Goal: Task Accomplishment & Management: Use online tool/utility

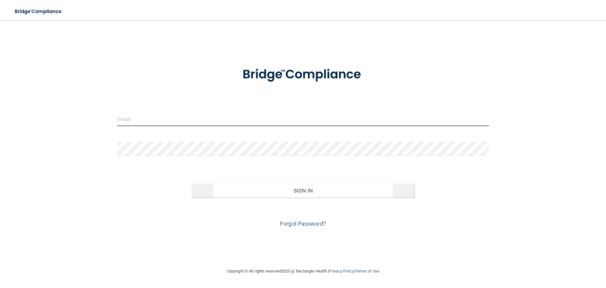
type input "[PERSON_NAME][EMAIL_ADDRESS][DOMAIN_NAME]"
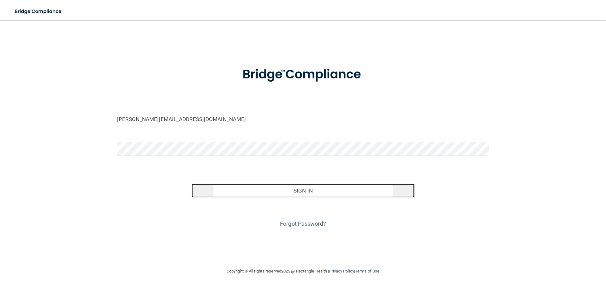
click at [305, 193] on button "Sign In" at bounding box center [303, 190] width 223 height 14
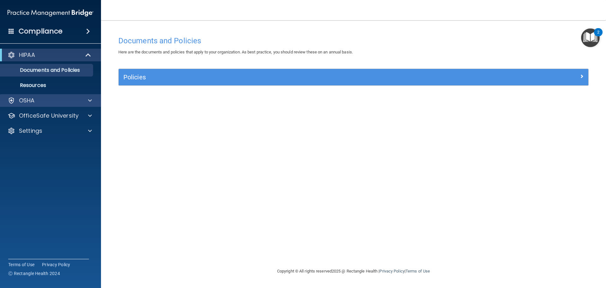
click at [72, 96] on div "OSHA" at bounding box center [50, 100] width 101 height 13
click at [92, 101] on div at bounding box center [89, 101] width 16 height 8
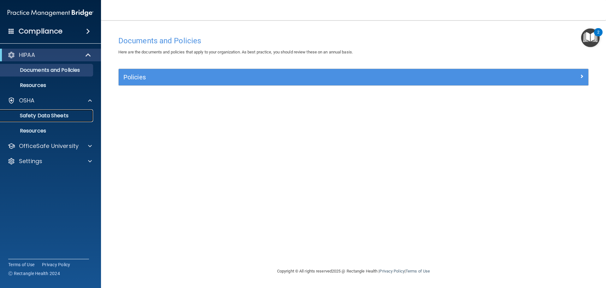
click at [69, 119] on link "Safety Data Sheets" at bounding box center [43, 115] width 99 height 13
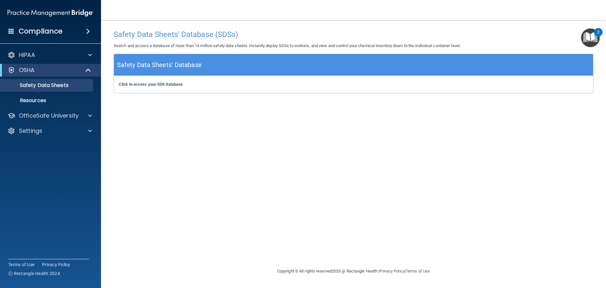
click at [90, 30] on span at bounding box center [88, 31] width 4 height 8
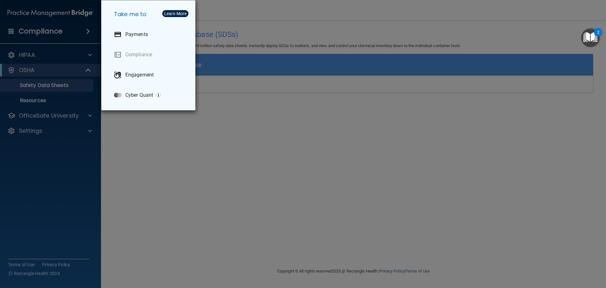
click at [86, 30] on div "Take me to: Payments Compliance Engagement Cyber Quant" at bounding box center [303, 144] width 606 height 288
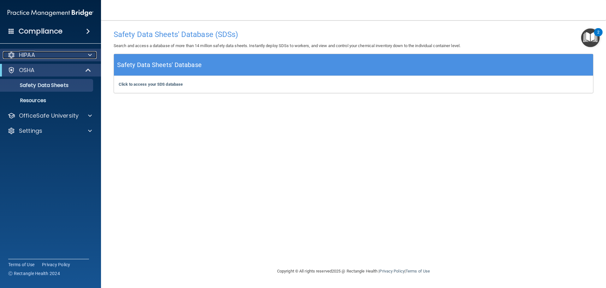
click at [93, 56] on div at bounding box center [89, 55] width 16 height 8
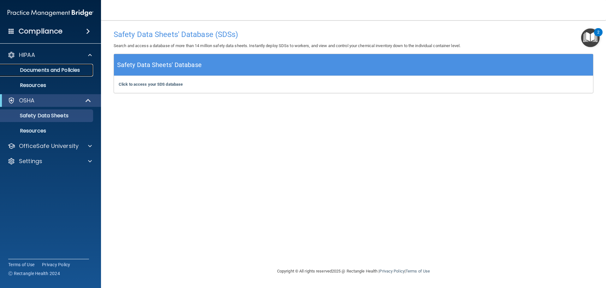
click at [65, 69] on p "Documents and Policies" at bounding box center [47, 70] width 86 height 6
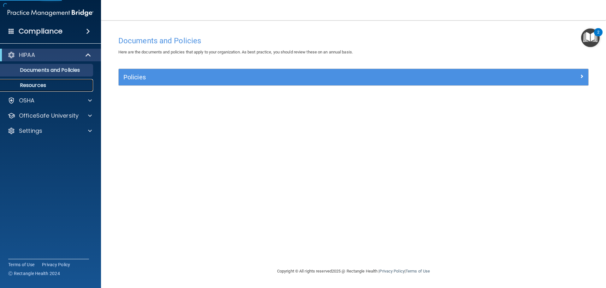
click at [39, 86] on p "Resources" at bounding box center [47, 85] width 86 height 6
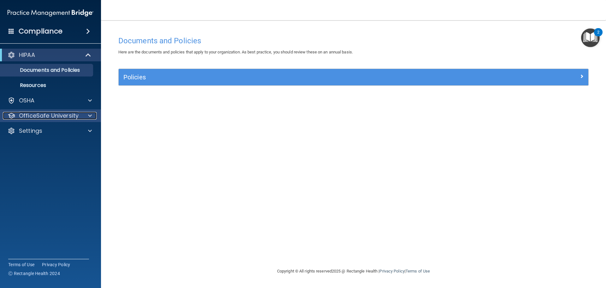
click at [86, 118] on div at bounding box center [89, 116] width 16 height 8
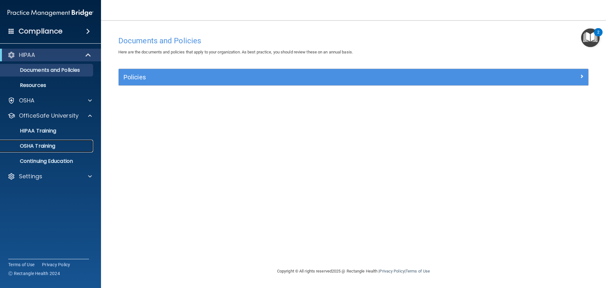
click at [51, 150] on link "OSHA Training" at bounding box center [43, 146] width 99 height 13
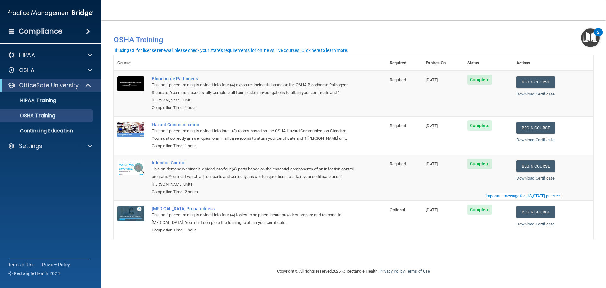
click at [539, 97] on div "Download Certificate" at bounding box center [552, 94] width 73 height 8
click at [540, 94] on link "Download Certificate" at bounding box center [535, 94] width 38 height 5
click at [537, 140] on link "Download Certificate" at bounding box center [535, 139] width 38 height 5
click at [530, 180] on link "Download Certificate" at bounding box center [535, 178] width 38 height 5
